Goal: Check status

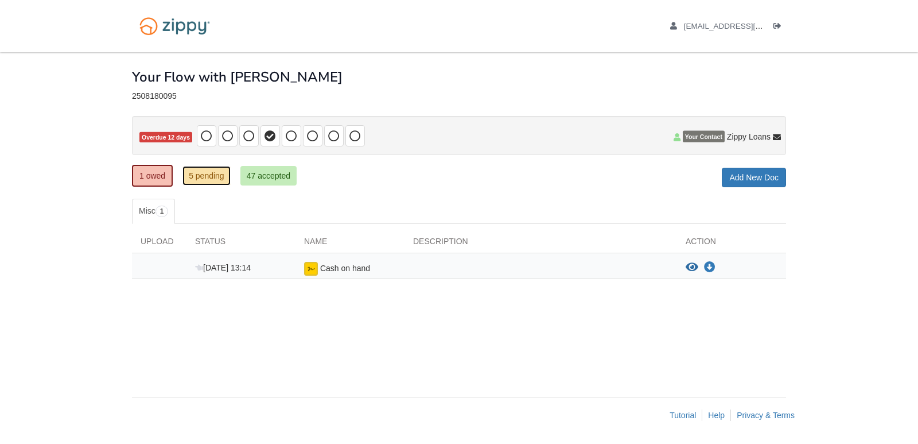
click at [208, 180] on link "5 pending" at bounding box center [206, 176] width 48 height 20
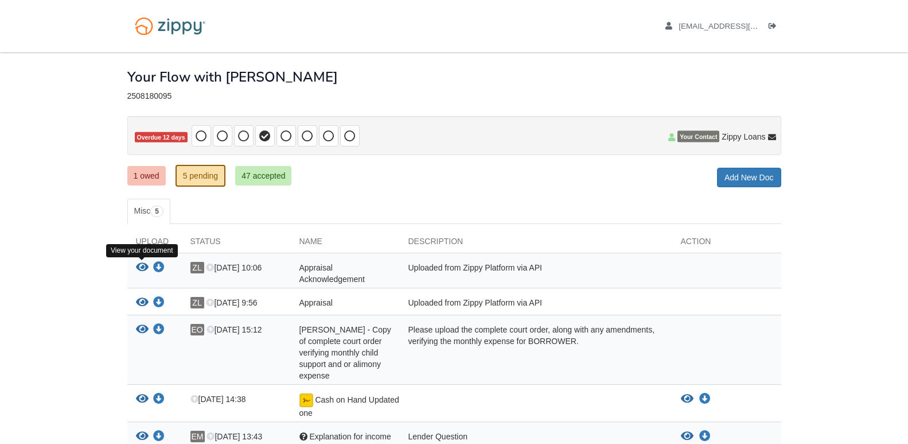
click at [141, 266] on icon "View Appraisal Acknowledgement" at bounding box center [142, 267] width 13 height 11
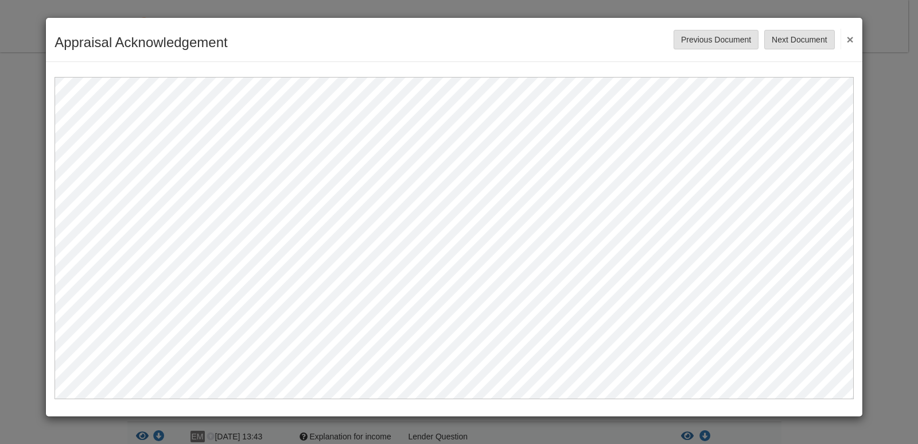
click at [848, 38] on button "×" at bounding box center [847, 39] width 13 height 21
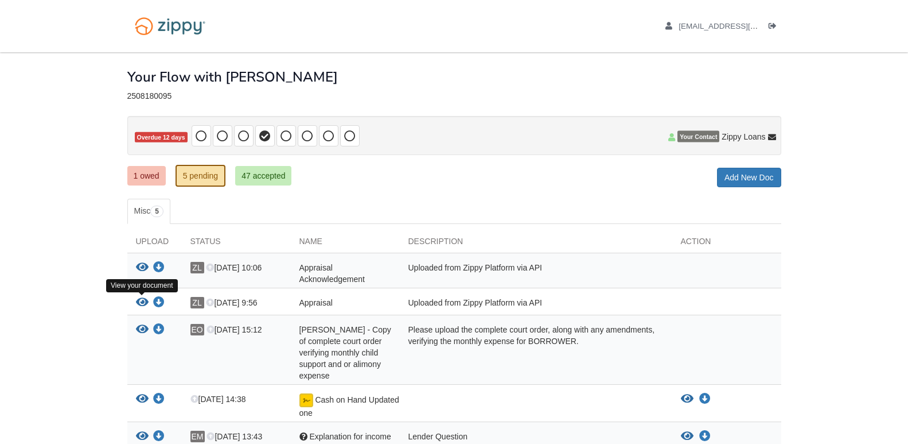
click at [139, 301] on icon "View Appraisal" at bounding box center [142, 302] width 13 height 11
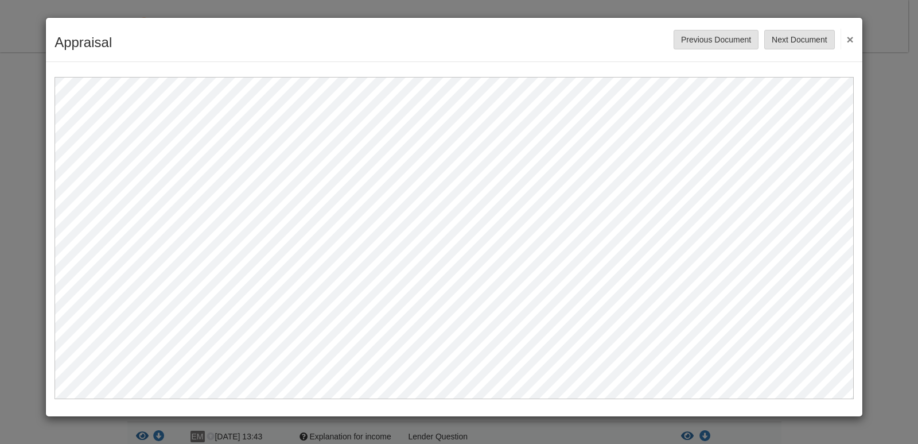
drag, startPoint x: 844, startPoint y: 37, endPoint x: 835, endPoint y: 40, distance: 9.6
click at [844, 37] on button "×" at bounding box center [847, 39] width 13 height 21
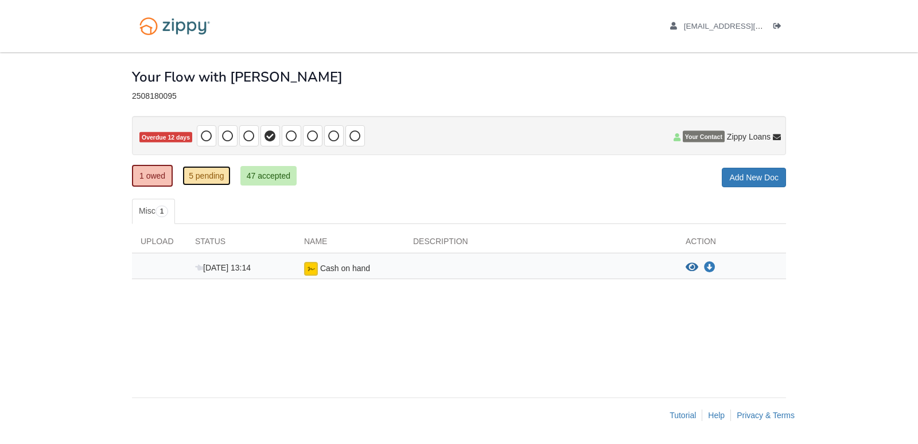
drag, startPoint x: 0, startPoint y: 0, endPoint x: 215, endPoint y: 182, distance: 281.7
click at [215, 182] on link "5 pending" at bounding box center [206, 176] width 48 height 20
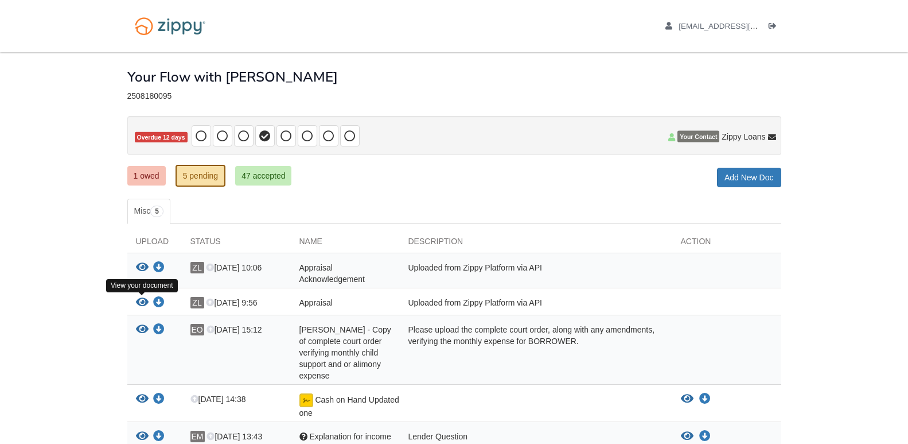
click at [147, 298] on icon "View Appraisal" at bounding box center [142, 302] width 13 height 11
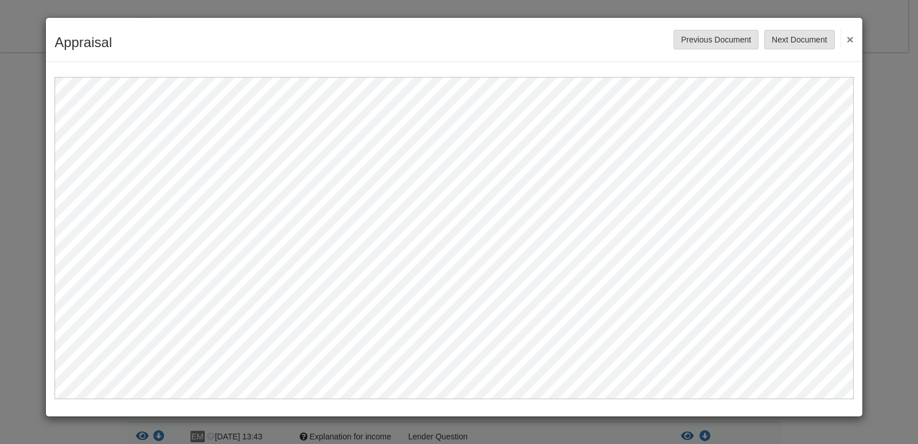
click at [853, 41] on button "×" at bounding box center [847, 39] width 13 height 21
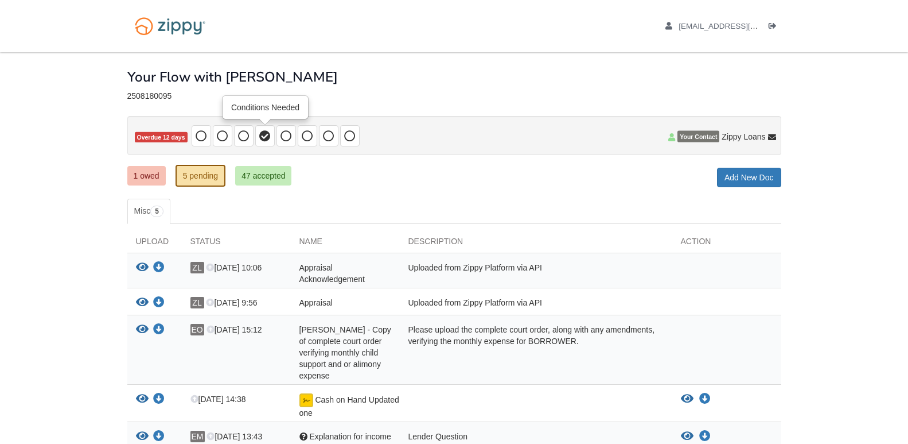
click at [263, 141] on icon at bounding box center [264, 135] width 11 height 11
